Goal: Use online tool/utility: Utilize a website feature to perform a specific function

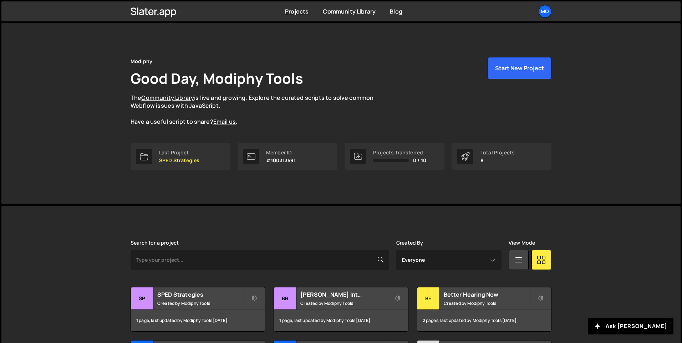
scroll to position [131, 0]
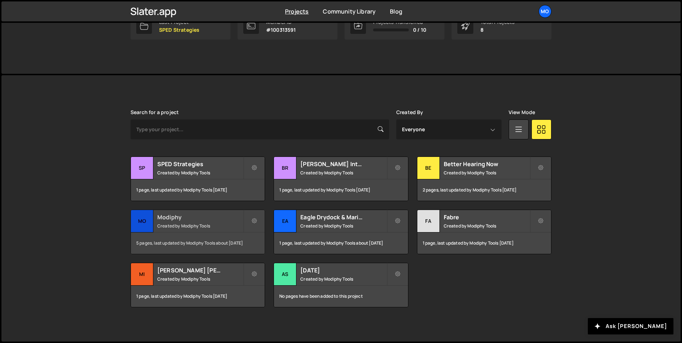
click at [217, 224] on small "Created by Modiphy Tools" at bounding box center [200, 226] width 86 height 6
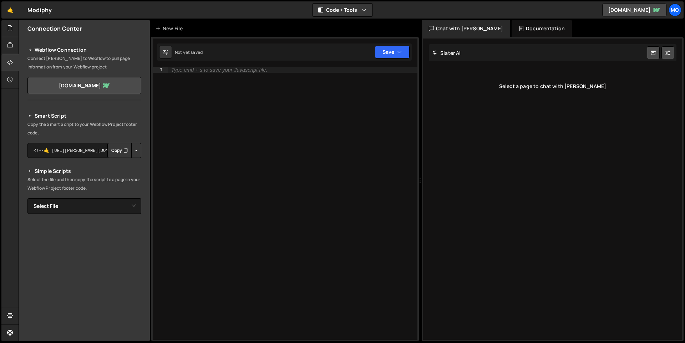
click at [9, 19] on div "Hold on a sec... Are you certain you wish to leave this page? Any changes you'v…" at bounding box center [342, 171] width 685 height 343
click at [9, 33] on div at bounding box center [9, 28] width 17 height 17
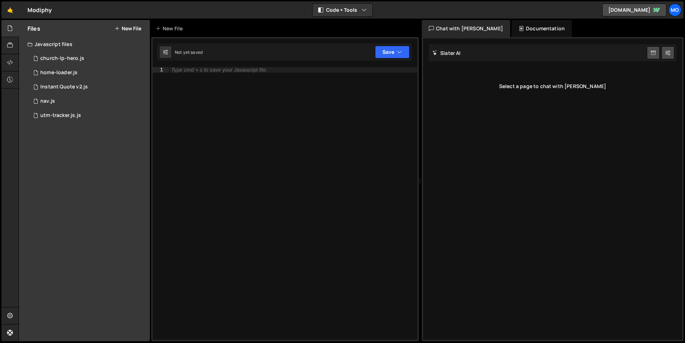
click at [131, 28] on button "New File" at bounding box center [128, 29] width 27 height 6
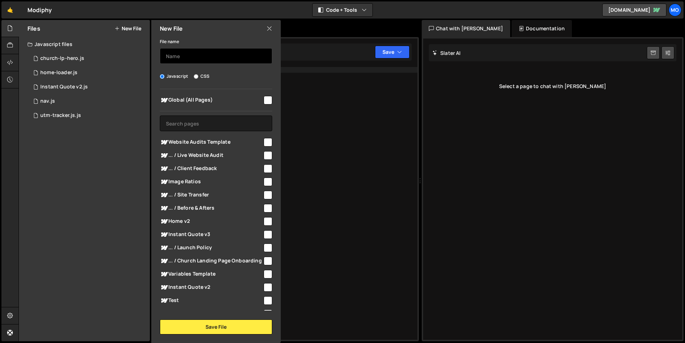
click at [217, 58] on input "text" at bounding box center [216, 56] width 112 height 16
type input "Audit"
click at [257, 141] on span "Website Audits Template" at bounding box center [211, 142] width 103 height 9
checkbox input "true"
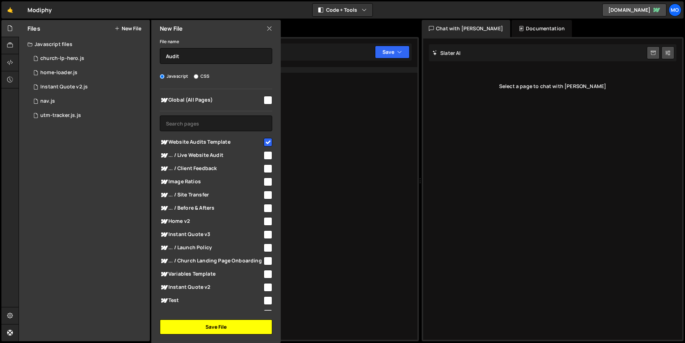
click at [214, 326] on button "Save File" at bounding box center [216, 327] width 112 height 15
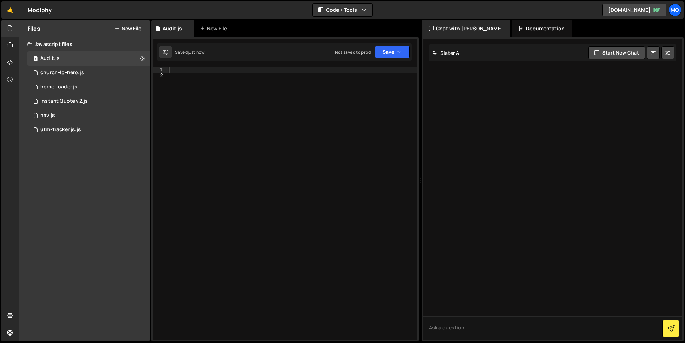
click at [321, 113] on div at bounding box center [293, 209] width 250 height 284
click at [230, 122] on div at bounding box center [293, 209] width 250 height 284
paste textarea "});"
type textarea "});"
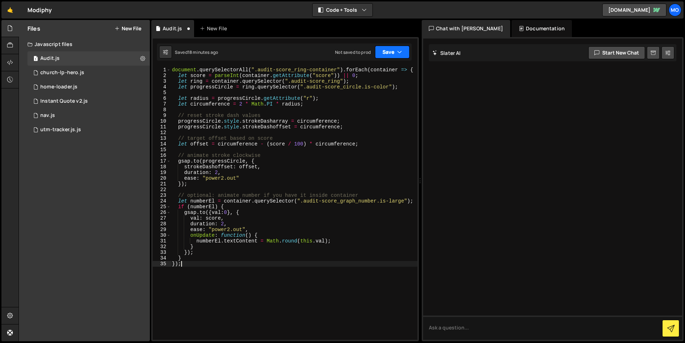
click at [396, 51] on button "Save" at bounding box center [392, 52] width 35 height 13
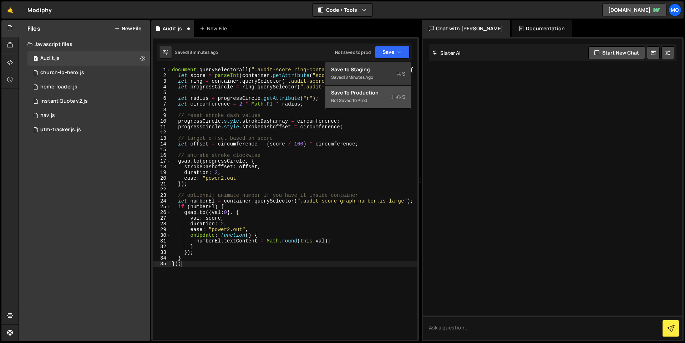
click at [384, 97] on div "Not saved to prod" at bounding box center [368, 100] width 74 height 9
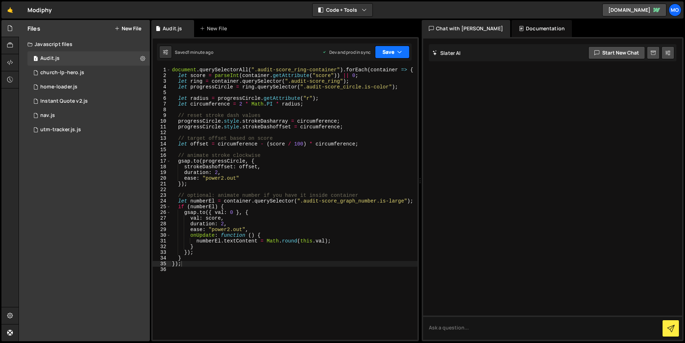
click at [389, 56] on button "Save" at bounding box center [392, 52] width 35 height 13
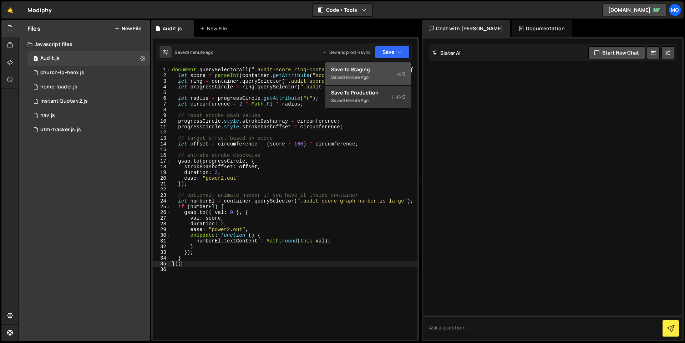
click at [369, 72] on div "Save to Staging S" at bounding box center [368, 69] width 74 height 7
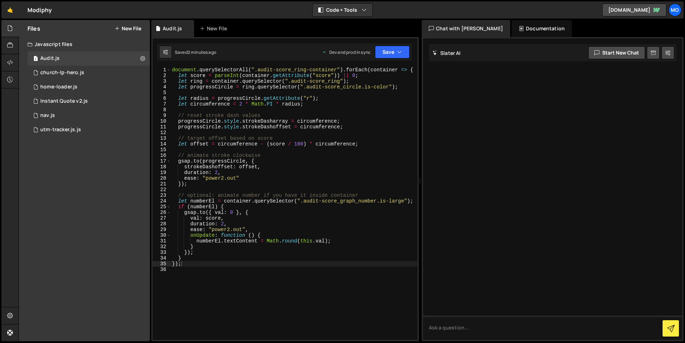
click at [213, 274] on div "document . querySelectorAll ( ".audit-score_ring-container" ) . forEach ( conta…" at bounding box center [294, 209] width 247 height 284
